Goal: Task Accomplishment & Management: Use online tool/utility

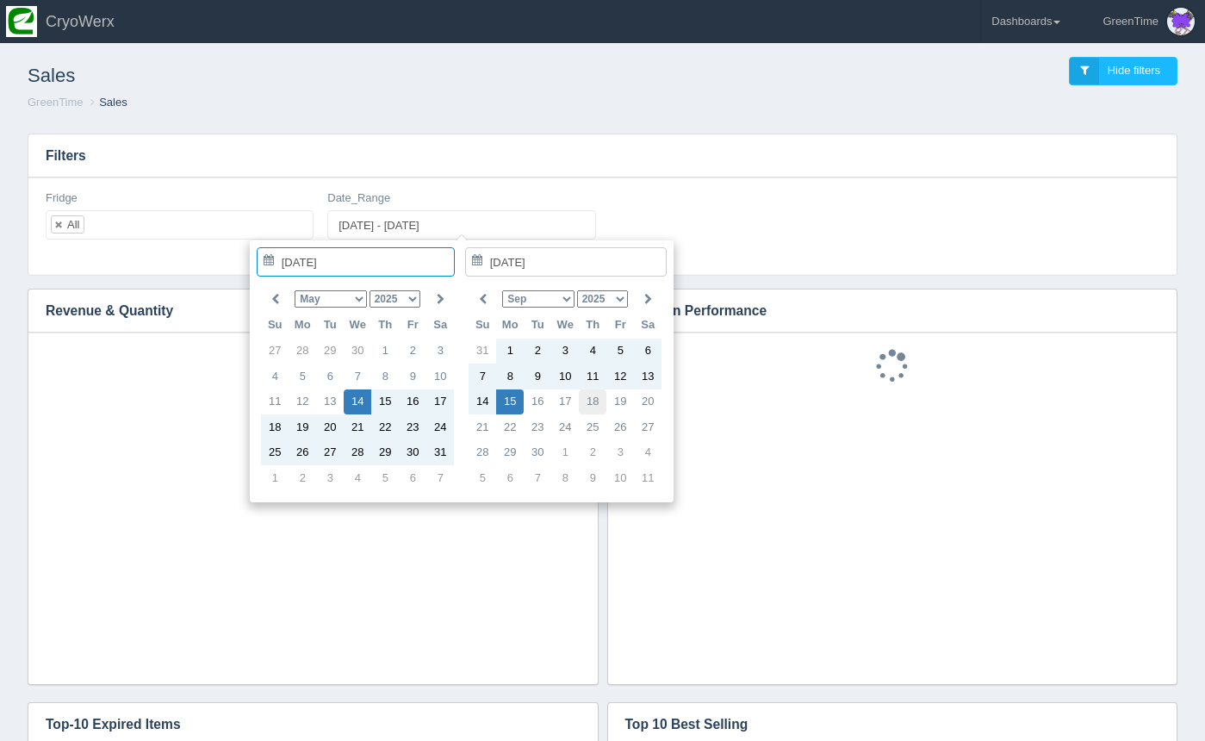
scroll to position [448, 1113]
type input "[DATE]"
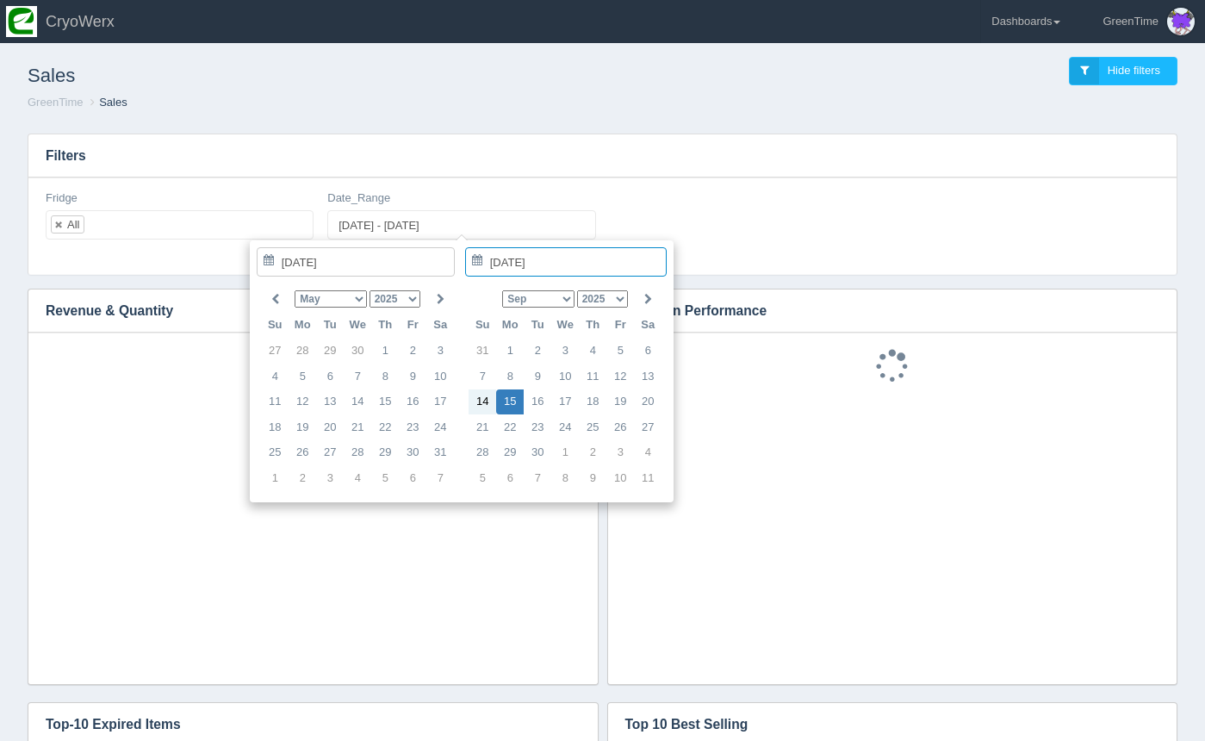
type input "[DATE]"
type input "[DATE] - [DATE]"
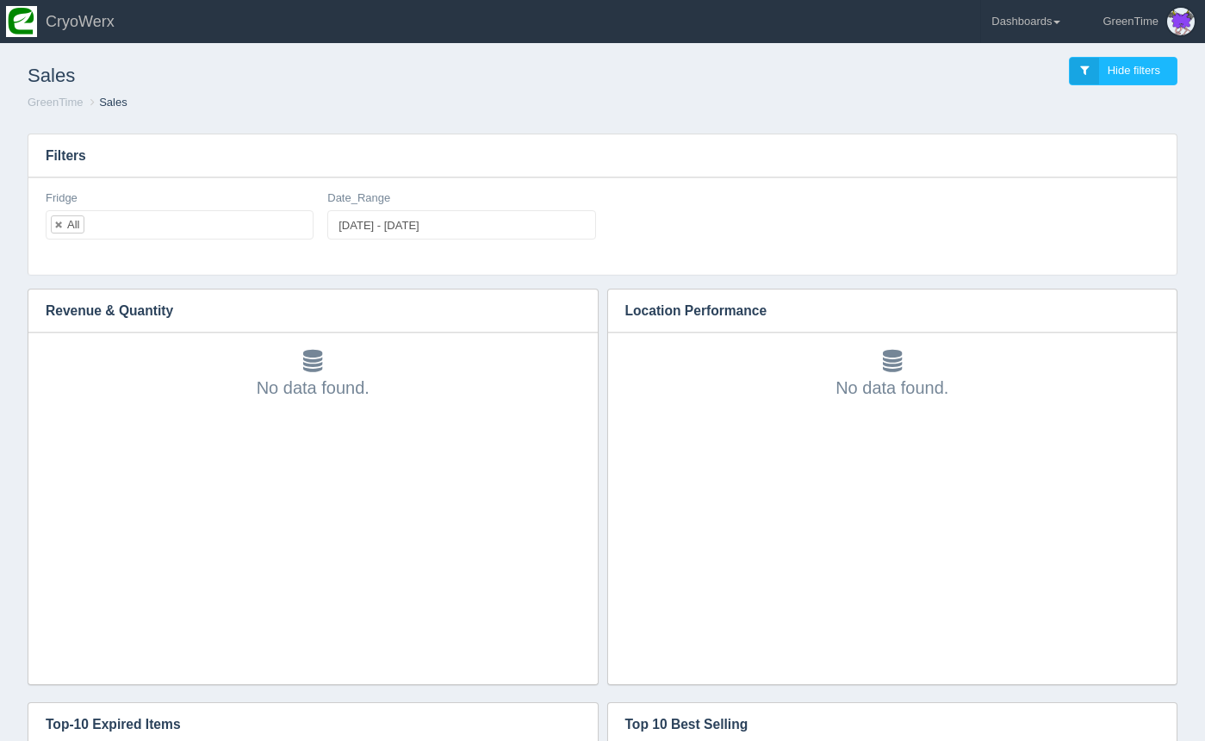
click at [945, 159] on h3 "Filters" at bounding box center [602, 155] width 1148 height 43
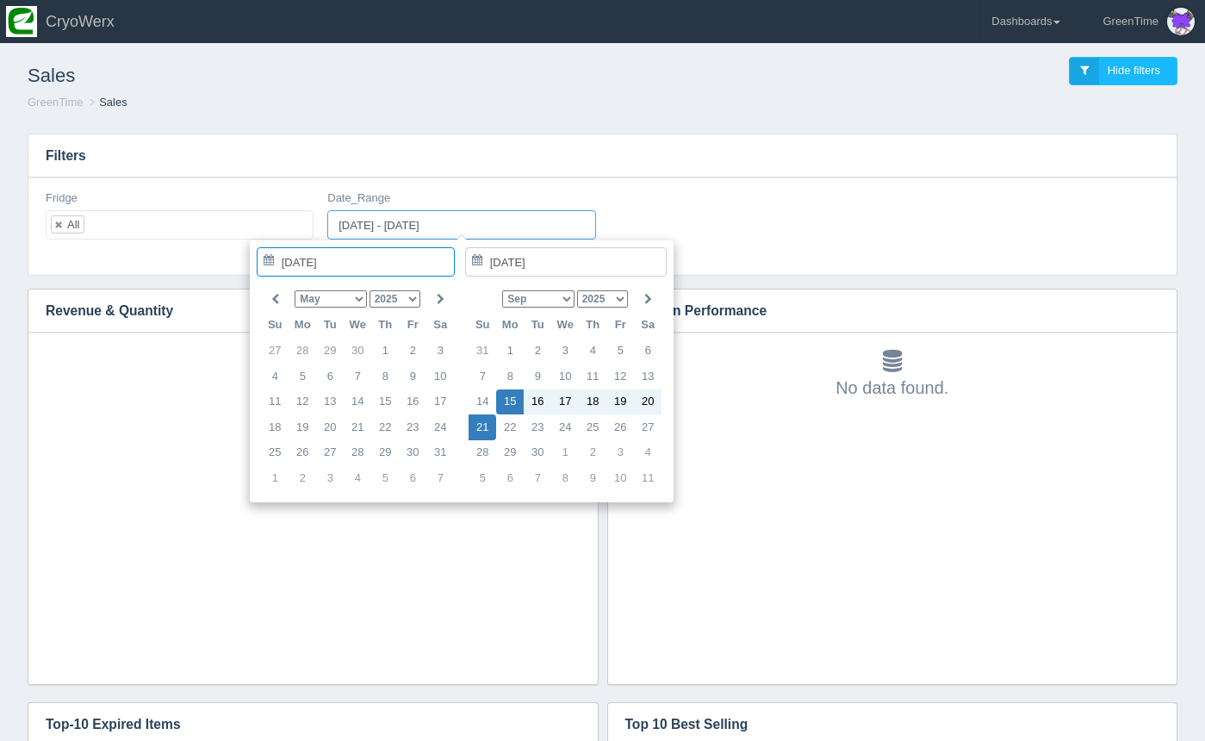
click at [481, 214] on input "[DATE] - [DATE]" at bounding box center [461, 224] width 268 height 29
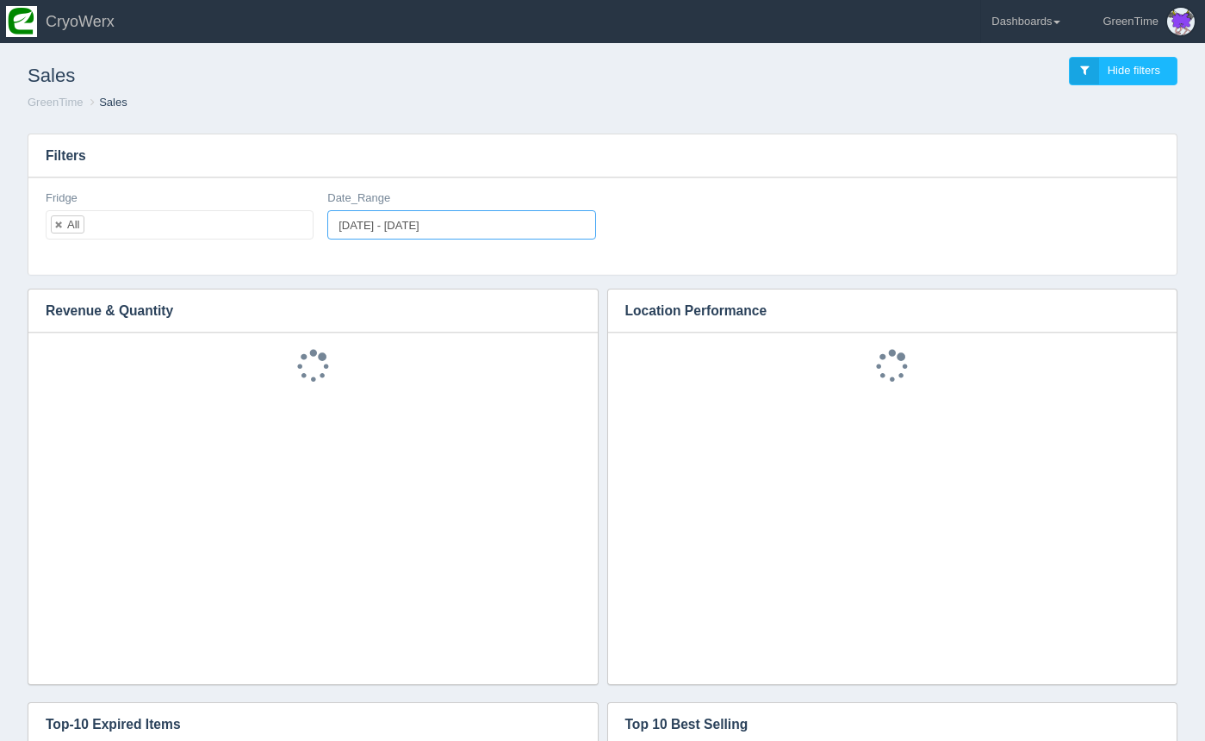
click at [474, 227] on input "[DATE] - [DATE]" at bounding box center [461, 224] width 268 height 29
click at [923, 255] on div "Fridge All All None SPARE Gunvor SPARE BDL5 - Gauche CRYOWerx TEST FRIDGE GE EH…" at bounding box center [602, 225] width 1148 height 97
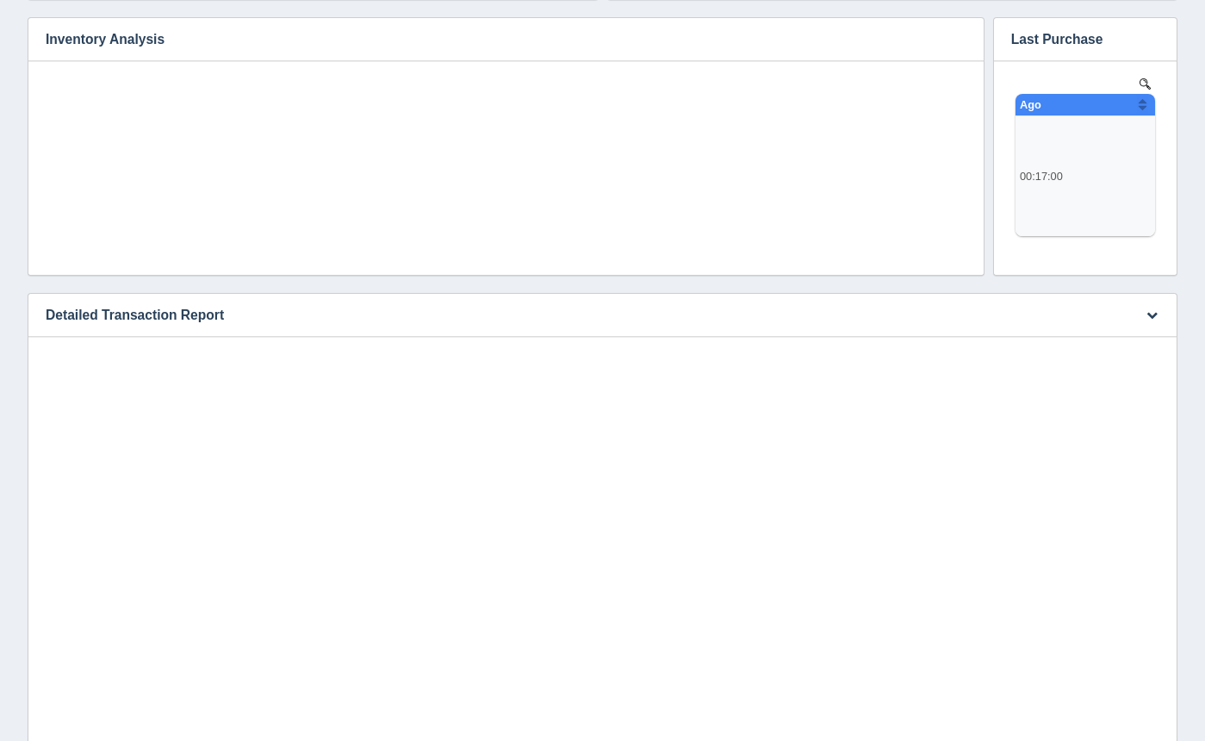
scroll to position [1107, 0]
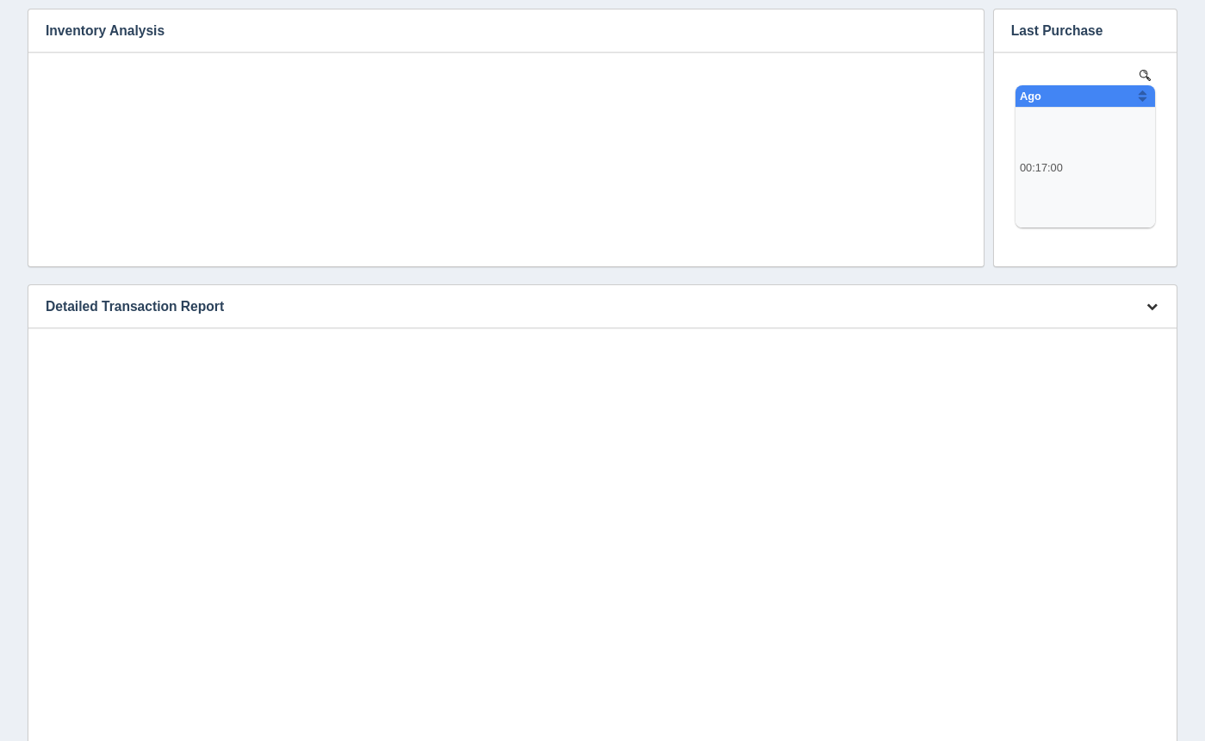
click at [1147, 302] on icon "button" at bounding box center [1151, 306] width 11 height 11
click at [1119, 325] on link "Download CSV" at bounding box center [1095, 331] width 138 height 25
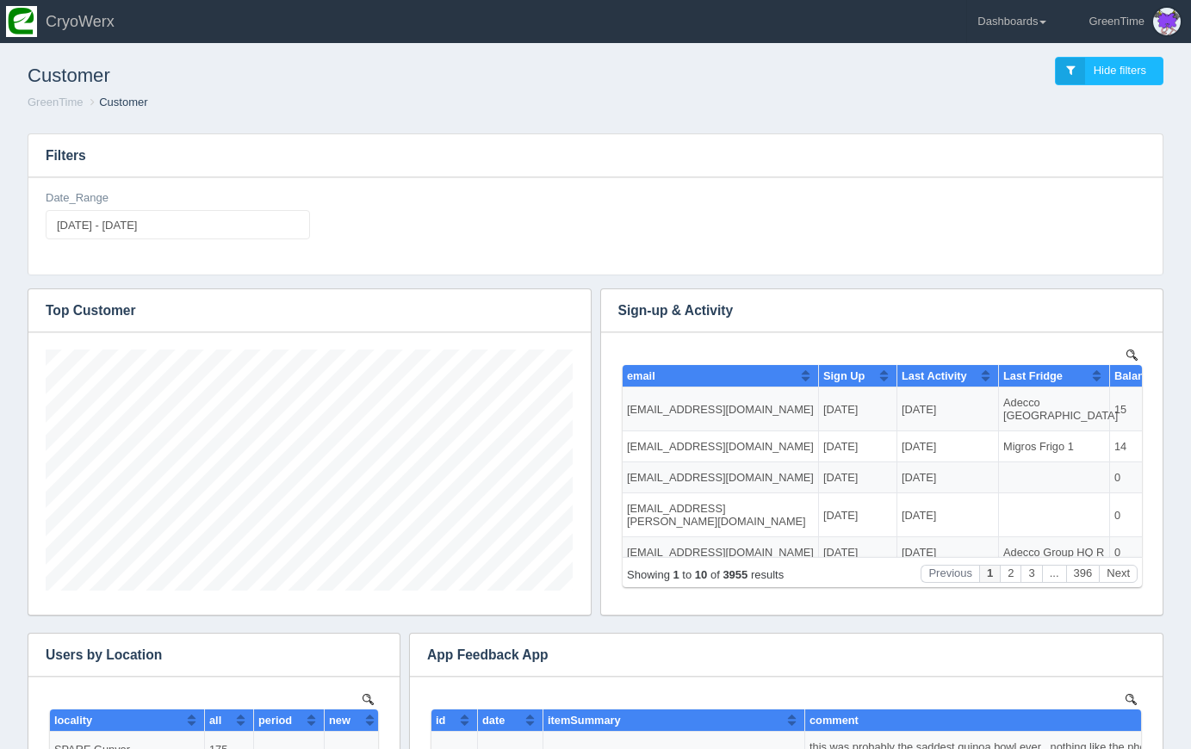
scroll to position [241, 527]
type input "[DATE]"
click at [203, 226] on input "2025-09-08 - 2025-09-22" at bounding box center [178, 224] width 264 height 29
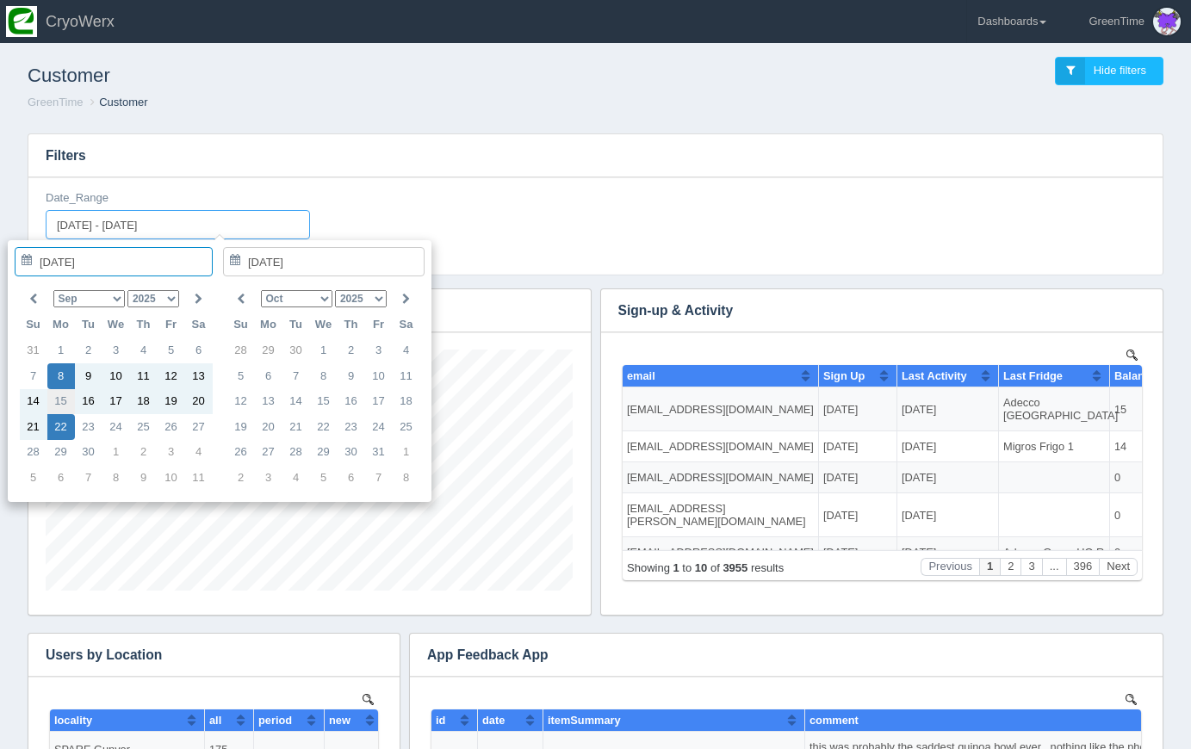
type input "[DATE]"
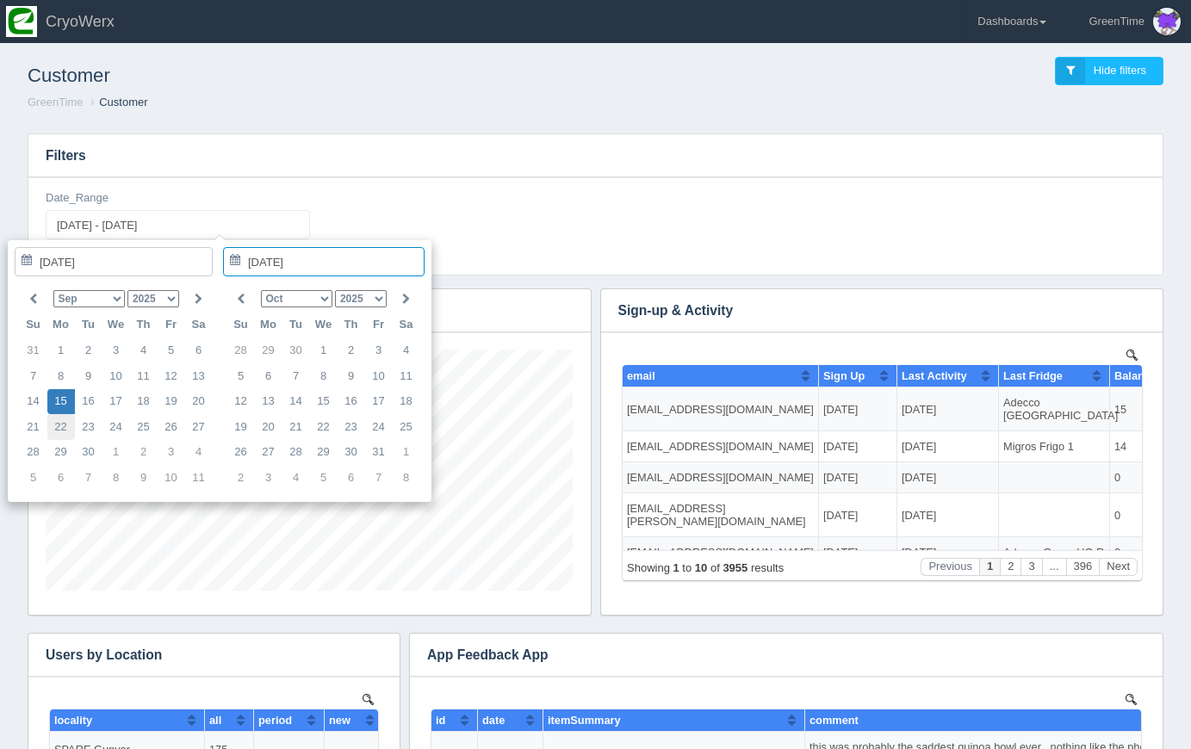
type input "[DATE]"
type input "2025-09-15 - 2025-09-22"
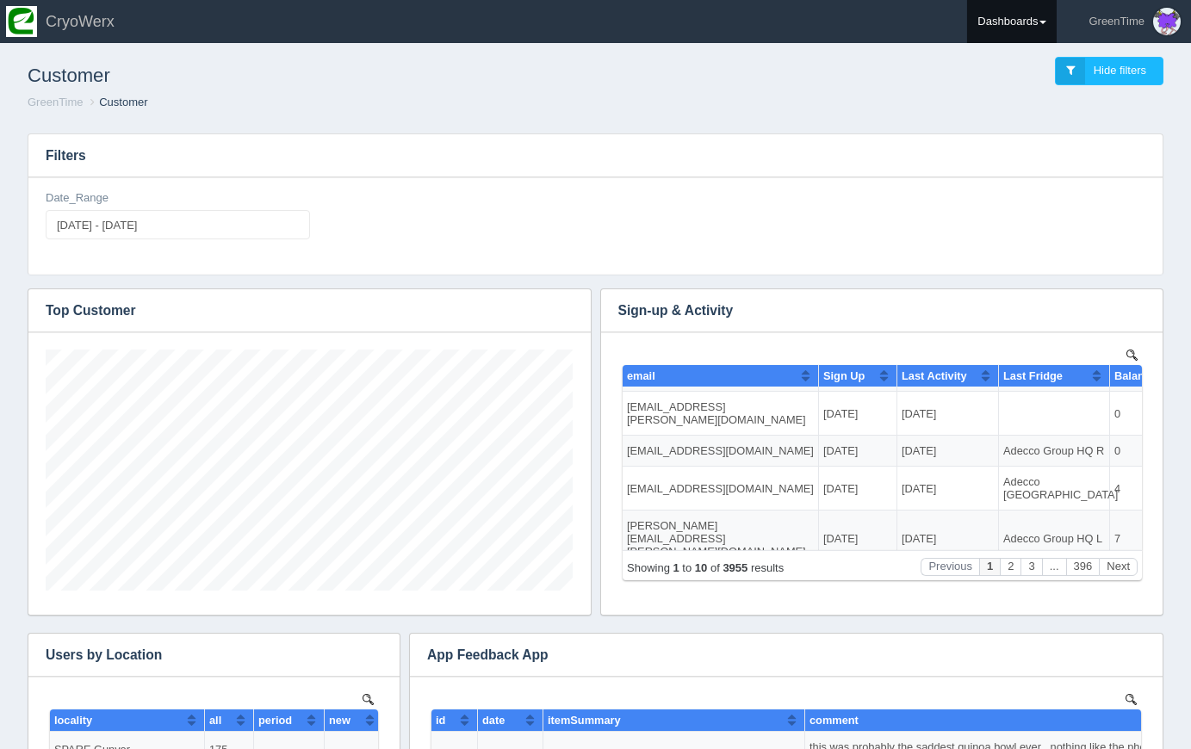
click at [1015, 12] on link "Dashboards" at bounding box center [1012, 21] width 90 height 43
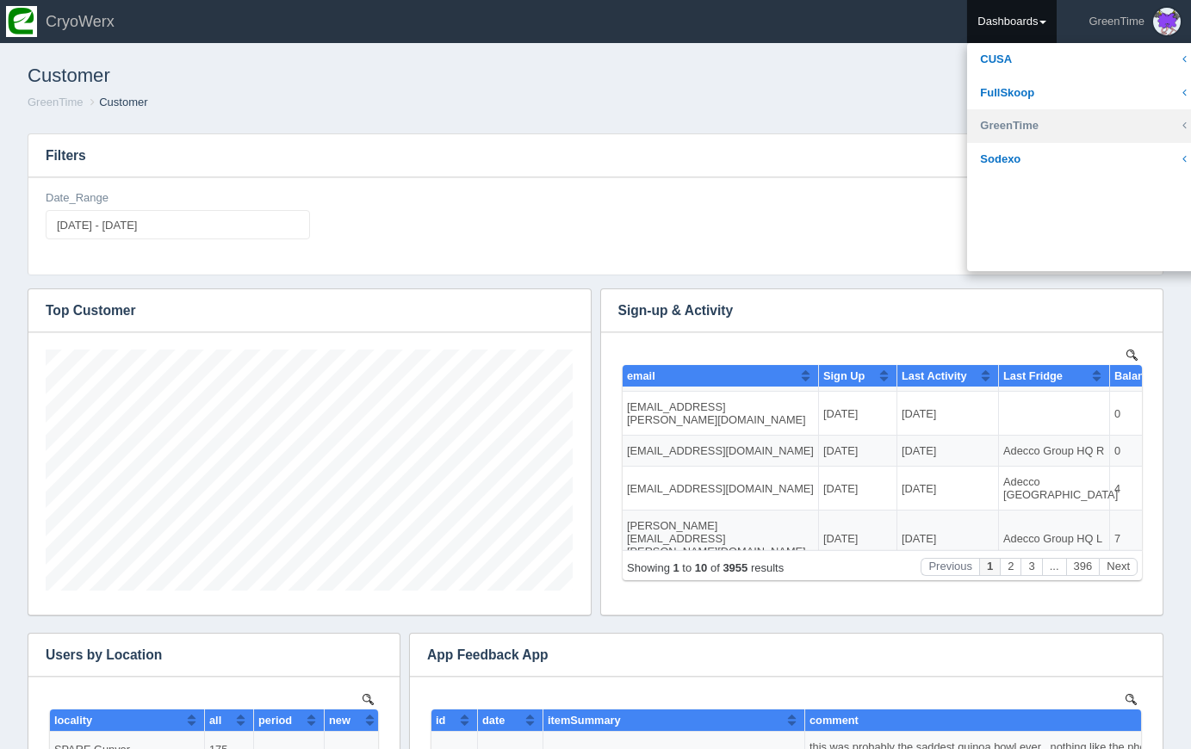
click at [1001, 117] on link "GreenTime" at bounding box center [1083, 126] width 232 height 34
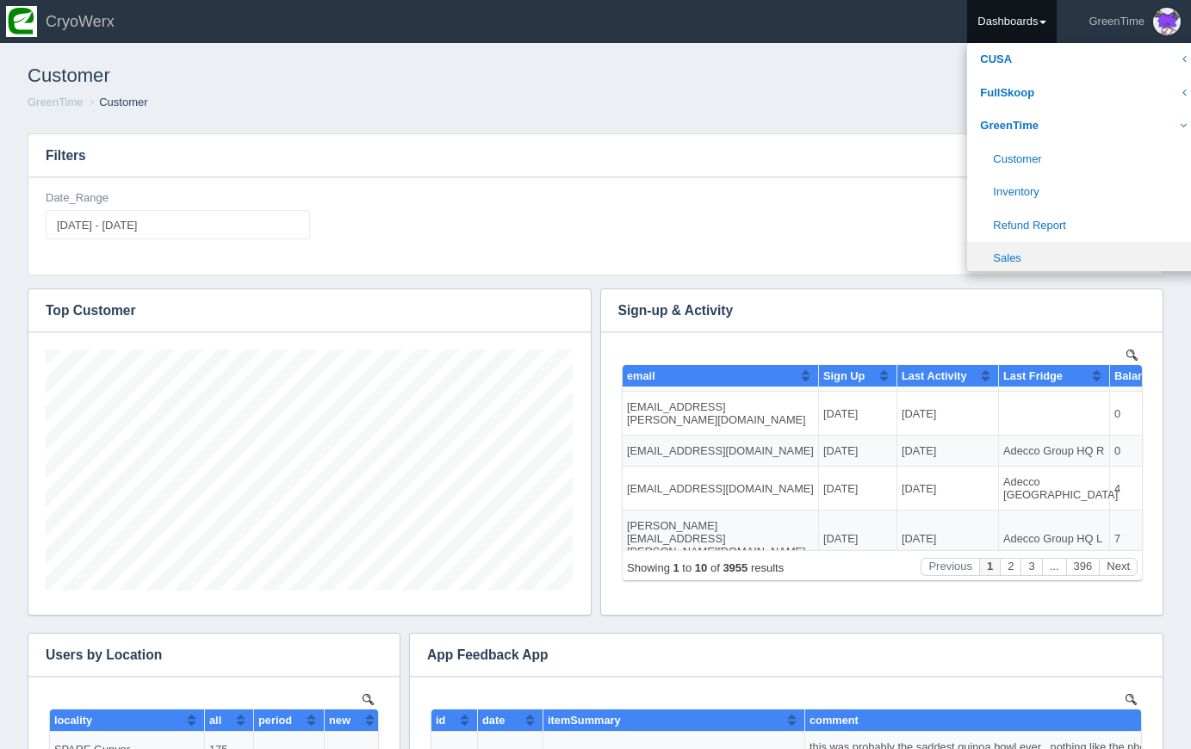
click at [1021, 261] on link "Sales" at bounding box center [1083, 259] width 232 height 34
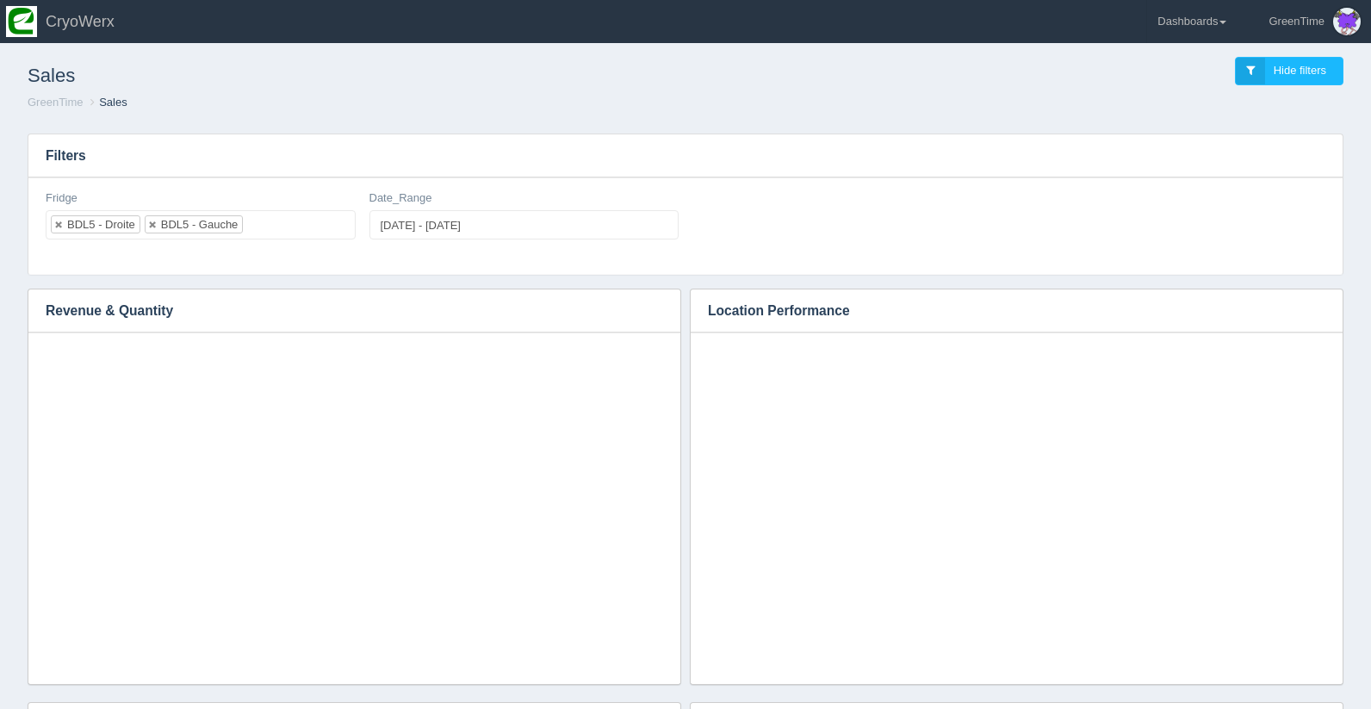
select select "BDL5 - Droite"
click at [156, 224] on link at bounding box center [153, 224] width 10 height 11
click at [59, 221] on link at bounding box center [59, 224] width 10 height 11
click at [133, 228] on ul at bounding box center [201, 224] width 310 height 29
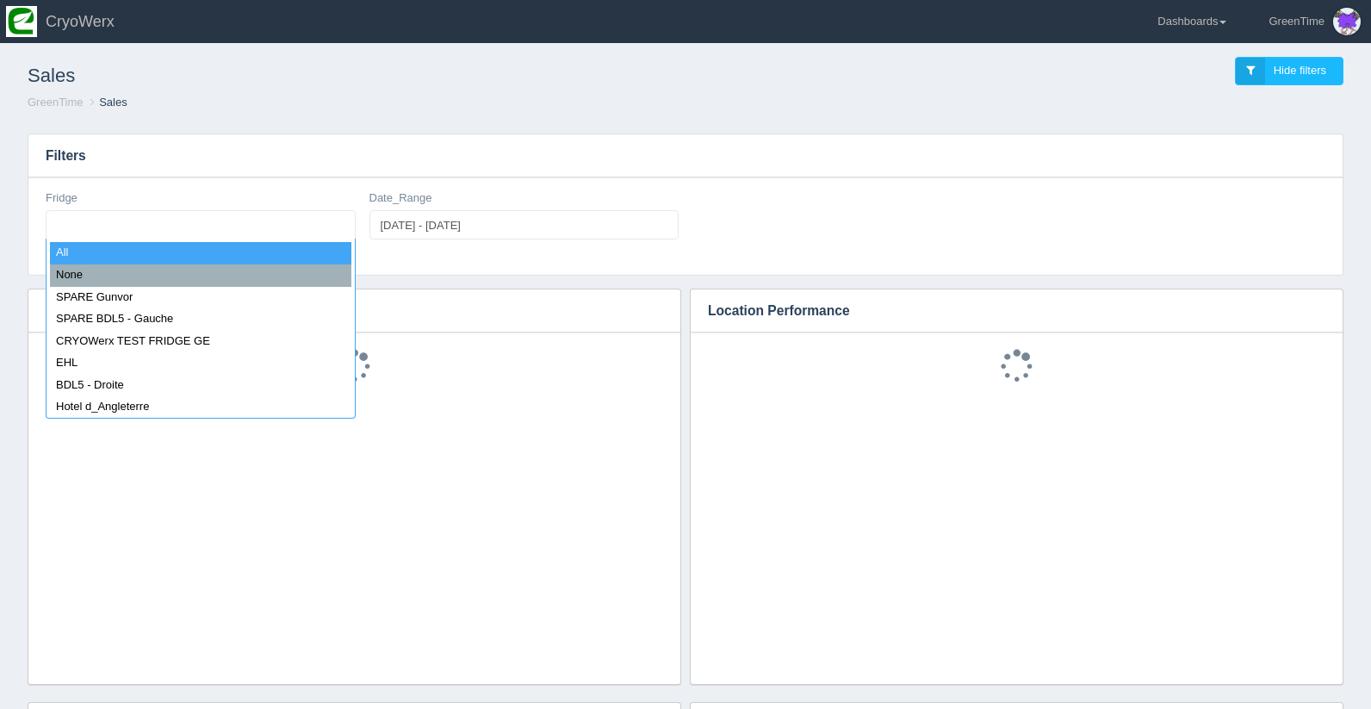
select select "all_"
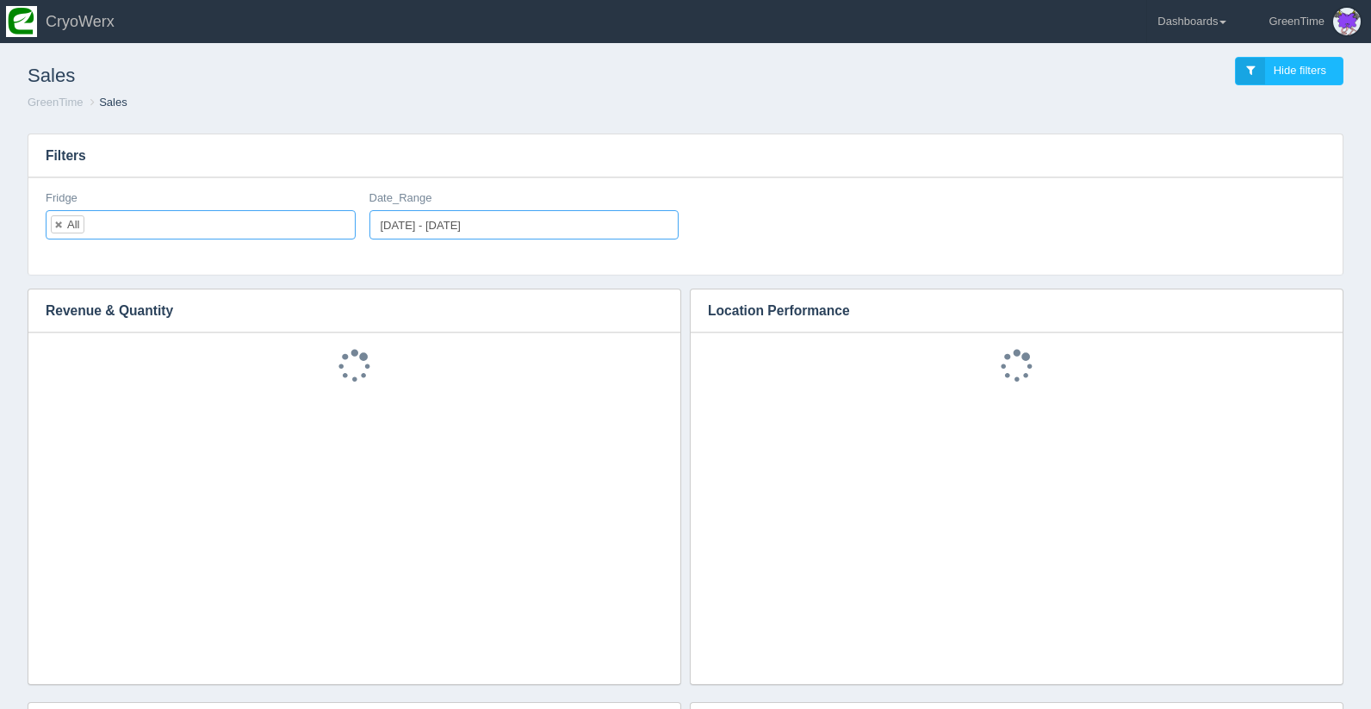
click at [506, 226] on input "[DATE] - [DATE]" at bounding box center [524, 224] width 310 height 29
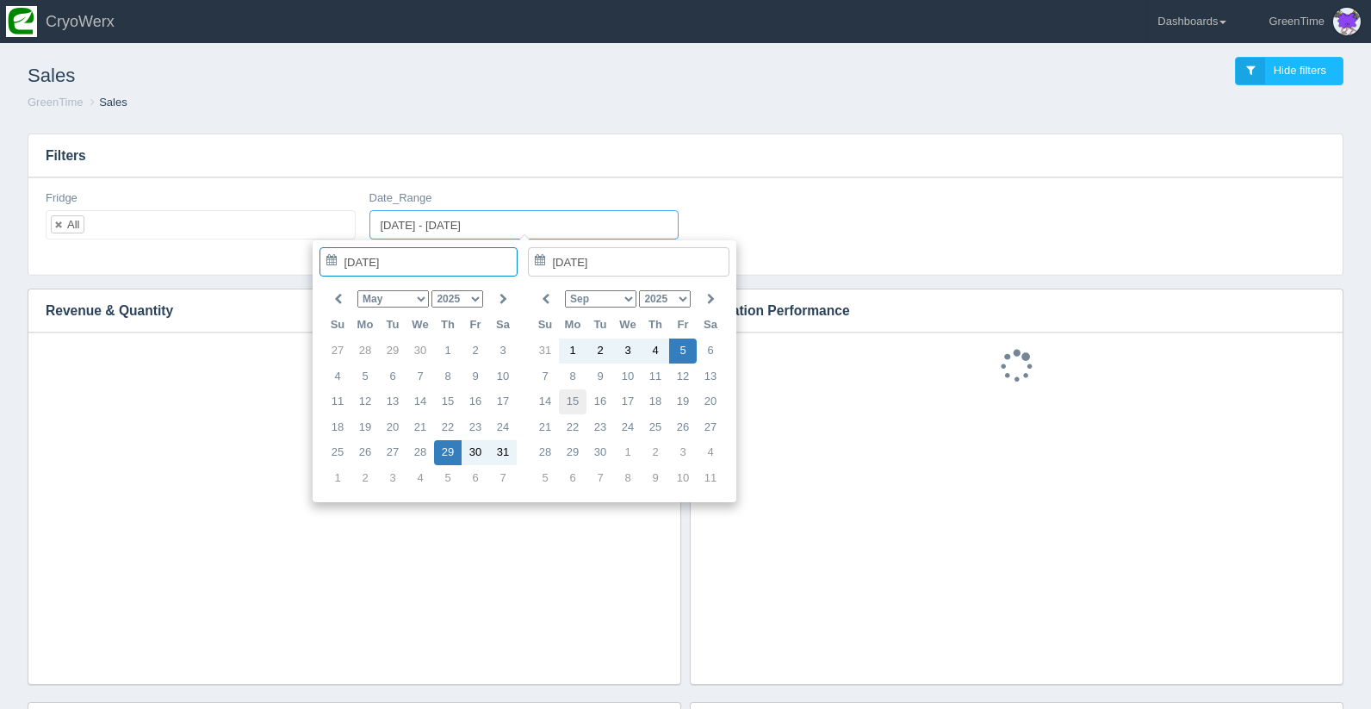
type input "[DATE]"
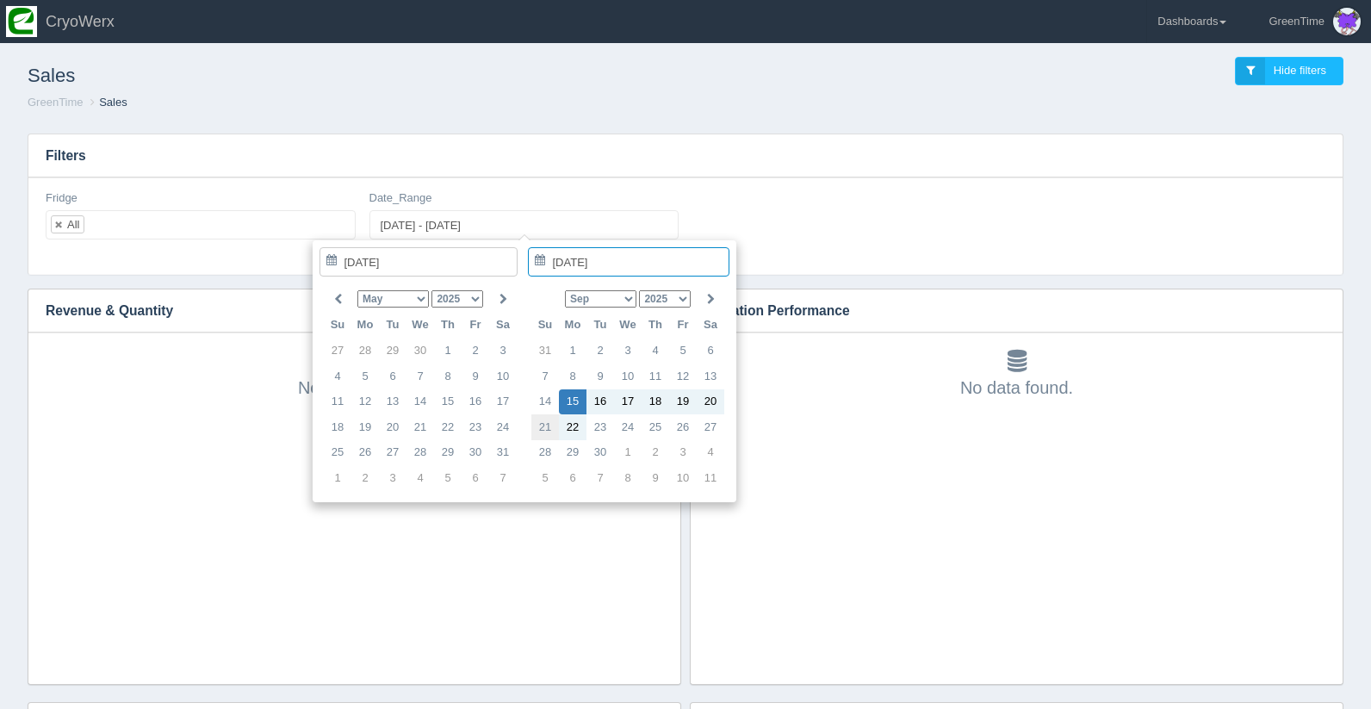
type input "[DATE]"
type input "[DATE] - [DATE]"
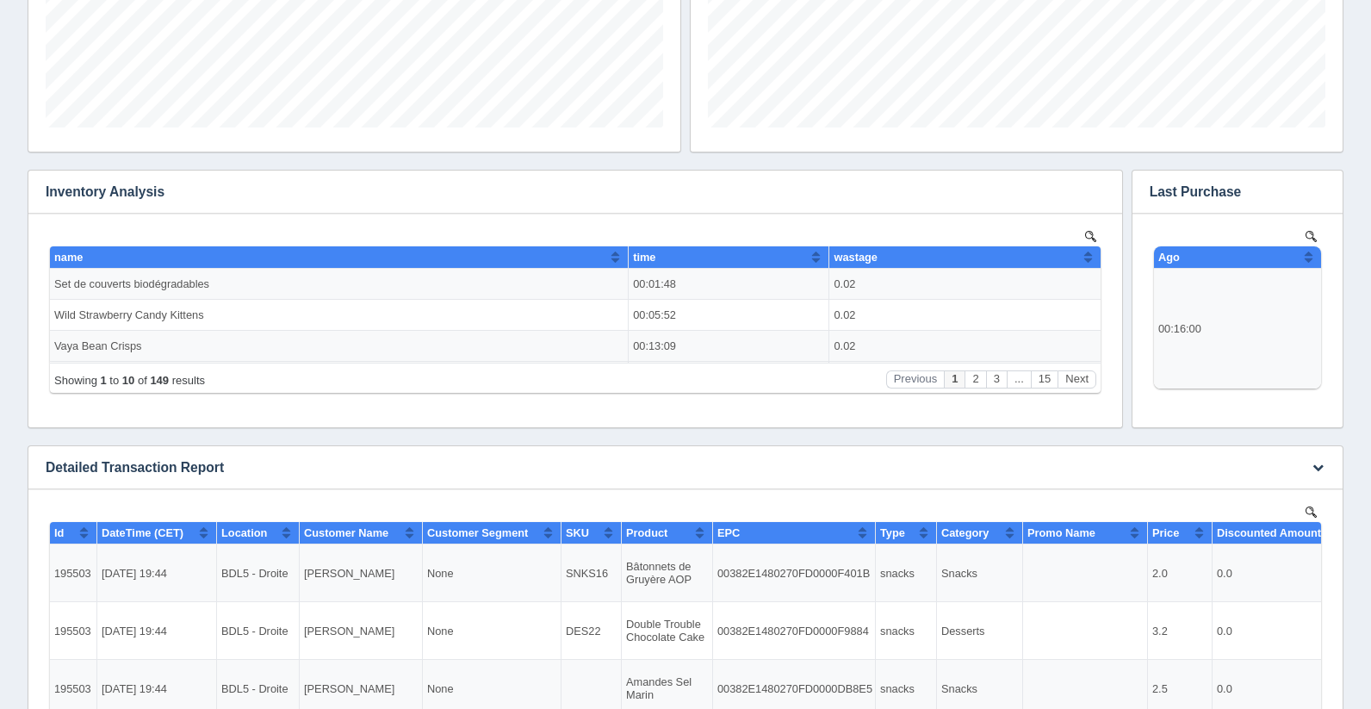
scroll to position [993, 0]
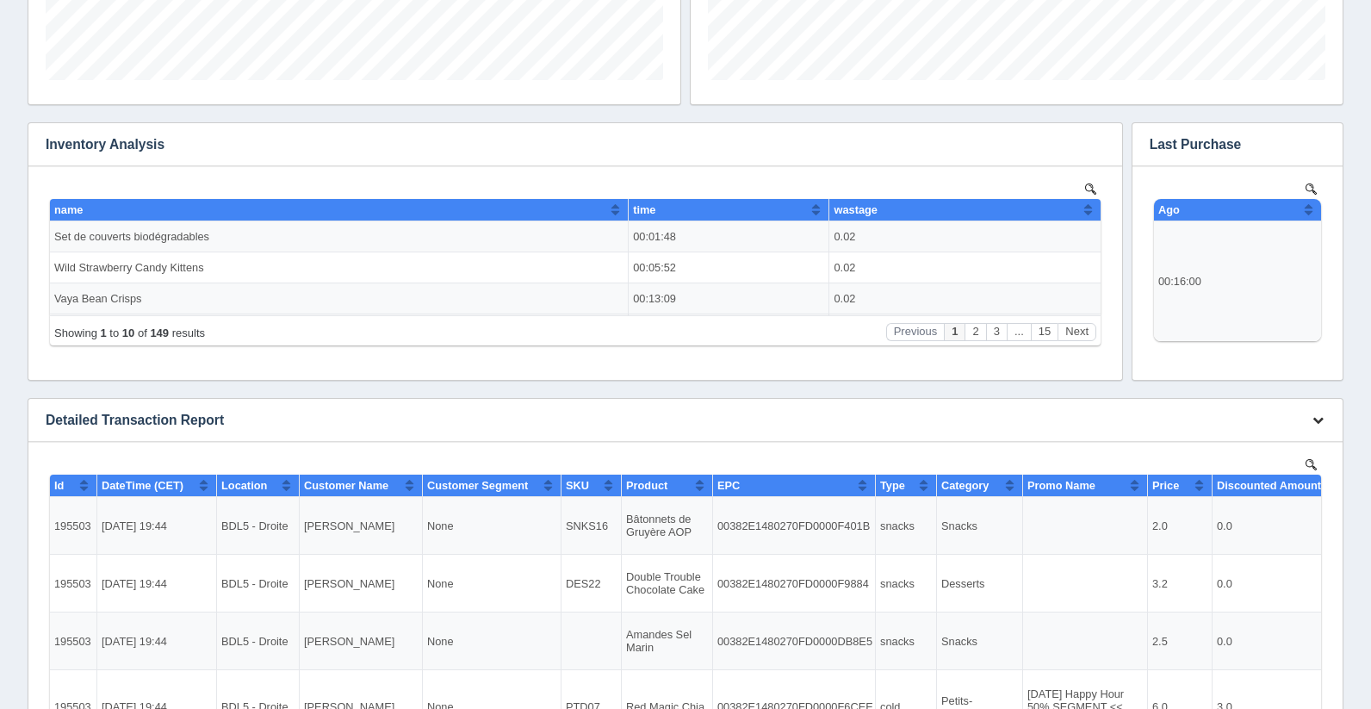
click at [1317, 422] on icon "button" at bounding box center [1317, 419] width 11 height 11
click at [1286, 440] on link "Download CSV" at bounding box center [1261, 445] width 138 height 25
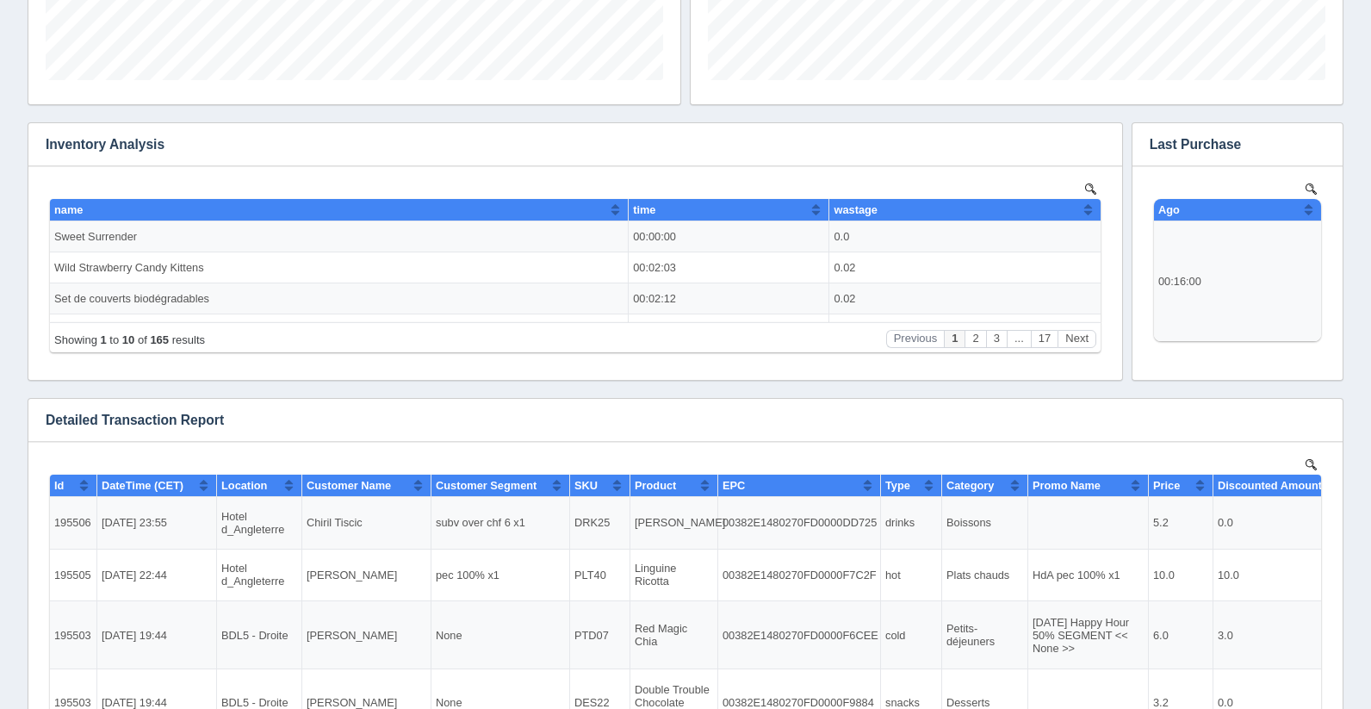
scroll to position [310, 617]
